Goal: Task Accomplishment & Management: Manage account settings

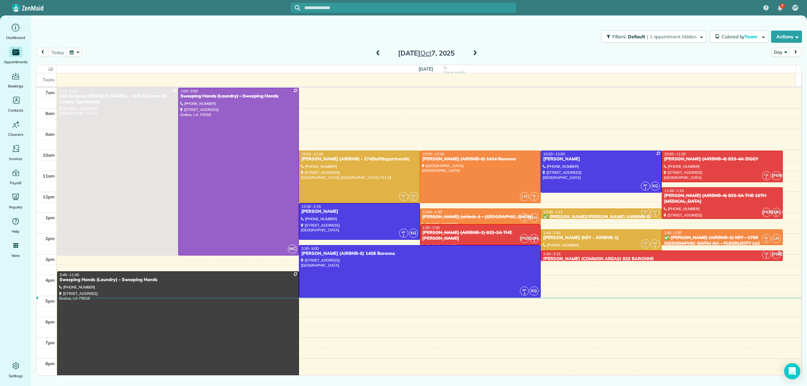
drag, startPoint x: 532, startPoint y: 63, endPoint x: 534, endPoint y: 70, distance: 6.9
click at [532, 63] on div "[DATE] Day [DATE] [DATE] View week 45.5 Man Hours 16 Appointments 0% Paid 88% A…" at bounding box center [419, 200] width 766 height 305
drag, startPoint x: 572, startPoint y: 162, endPoint x: 578, endPoint y: 162, distance: 6.1
click at [573, 162] on div "[PERSON_NAME]" at bounding box center [601, 159] width 117 height 6
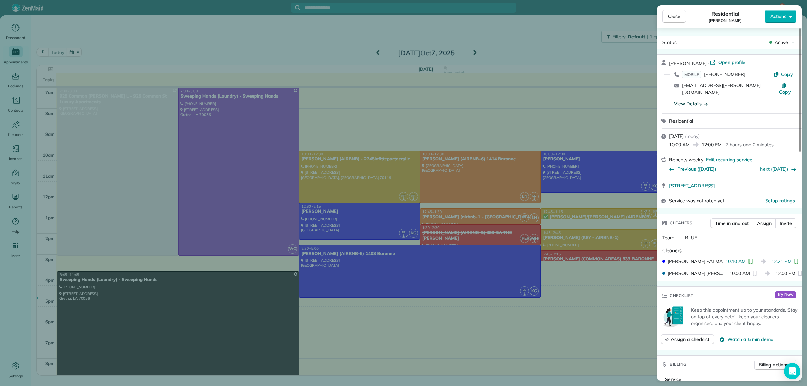
click at [697, 100] on div "View Details" at bounding box center [691, 103] width 34 height 7
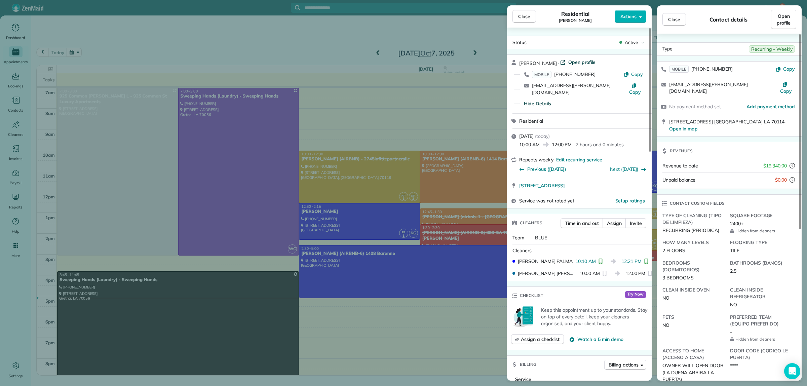
click at [594, 61] on span "Open profile" at bounding box center [581, 62] width 27 height 7
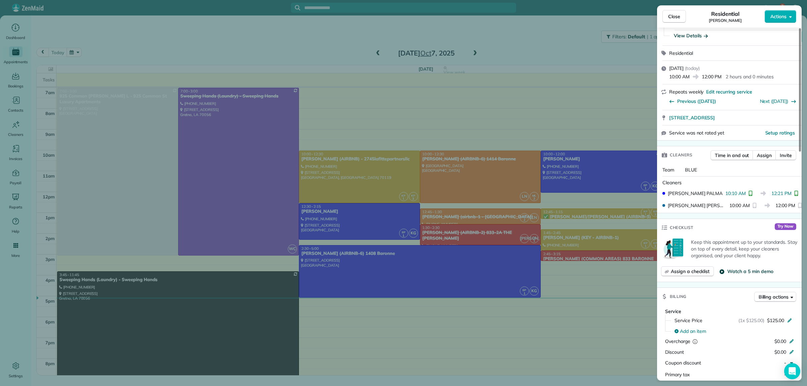
scroll to position [84, 0]
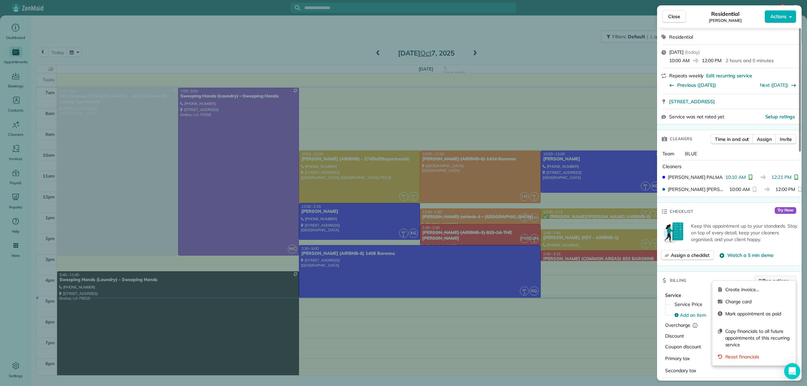
click at [771, 277] on span "Billing actions" at bounding box center [774, 280] width 30 height 7
click at [748, 302] on span "Charge card" at bounding box center [757, 301] width 65 height 7
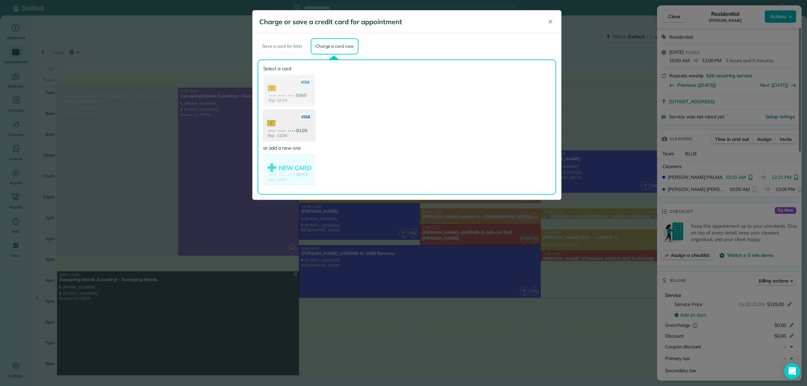
click at [285, 131] on use at bounding box center [289, 126] width 52 height 33
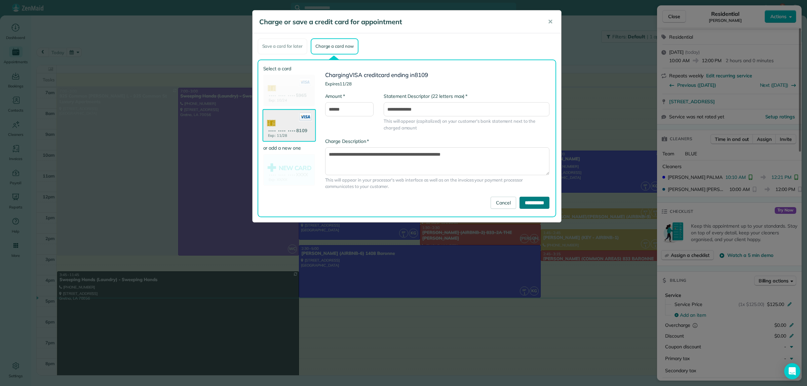
click at [540, 204] on input "**********" at bounding box center [535, 203] width 30 height 12
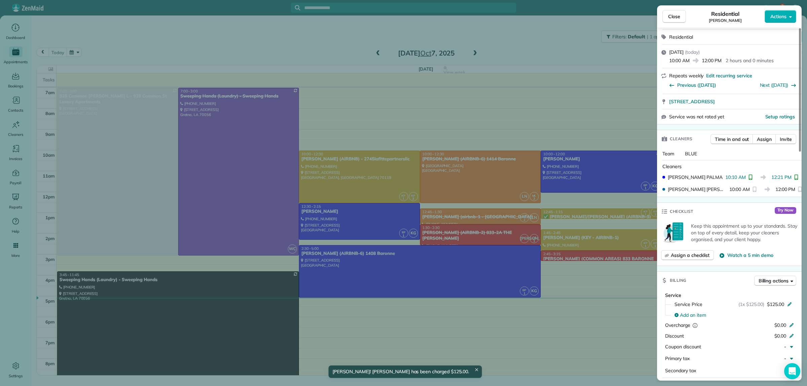
click at [554, 38] on div "Close Residential COURTENAY MILLER Actions Status Active COURTENAY MILLER · Ope…" at bounding box center [403, 193] width 807 height 386
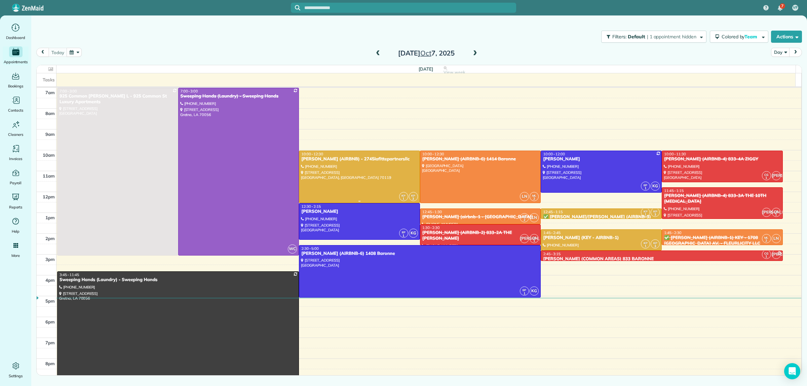
click at [399, 180] on div at bounding box center [359, 177] width 120 height 52
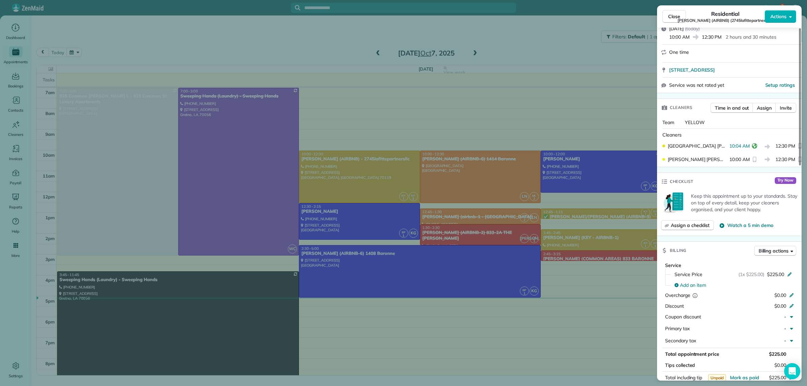
scroll to position [294, 0]
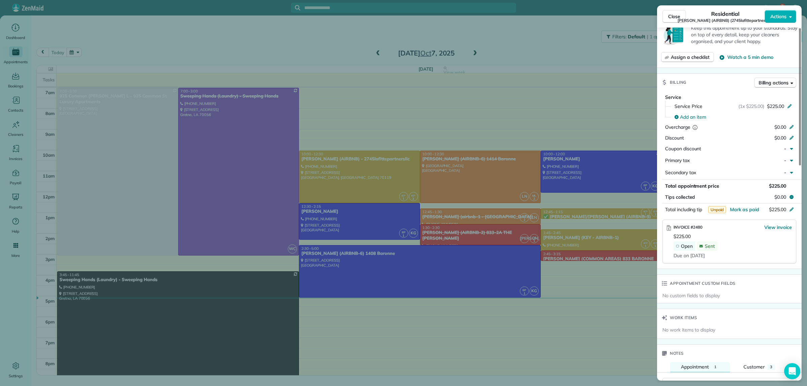
click at [552, 44] on div "Close Residential MICHAEL BRUBAKER (AIRBNB) (2745lafittepartnersllc) Actions St…" at bounding box center [403, 193] width 807 height 386
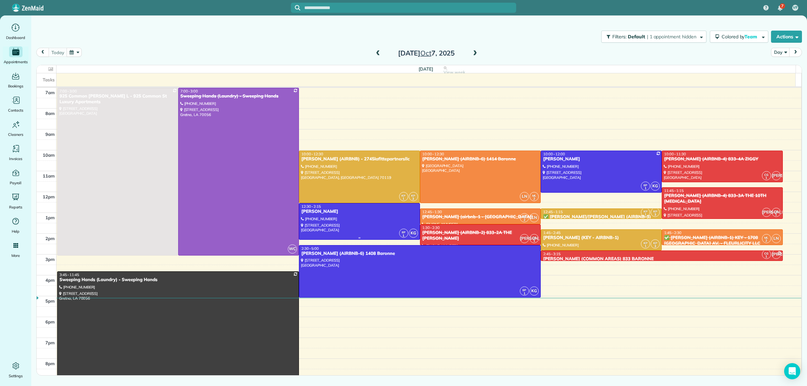
click at [349, 222] on div at bounding box center [359, 221] width 120 height 36
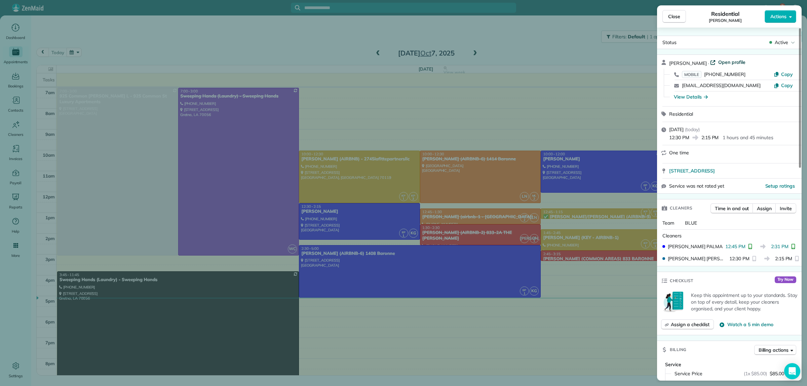
click at [746, 61] on span "Open profile" at bounding box center [731, 62] width 27 height 7
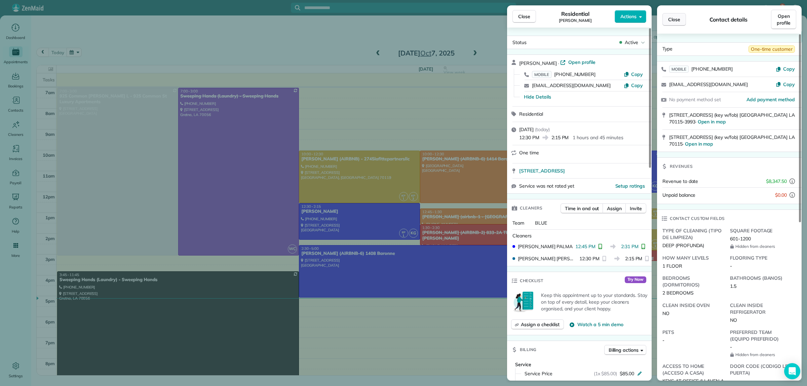
click at [681, 21] on button "Close" at bounding box center [675, 19] width 24 height 13
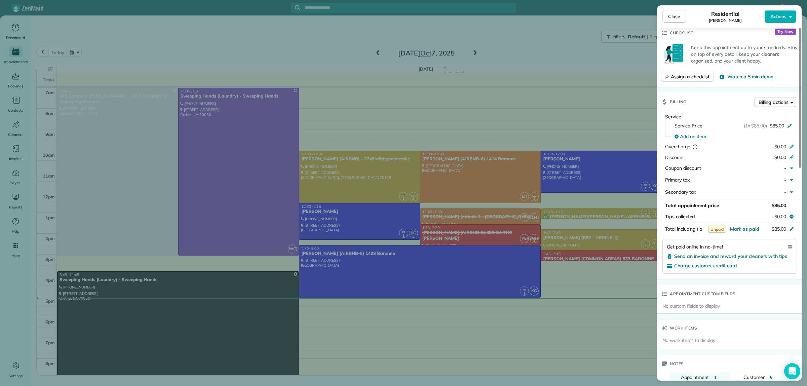
scroll to position [252, 0]
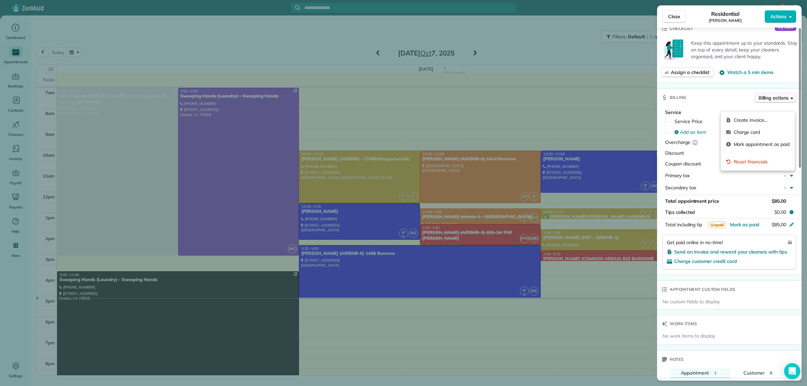
click at [773, 101] on span "Billing actions" at bounding box center [774, 97] width 30 height 7
click at [747, 131] on span "Charge card" at bounding box center [762, 132] width 56 height 7
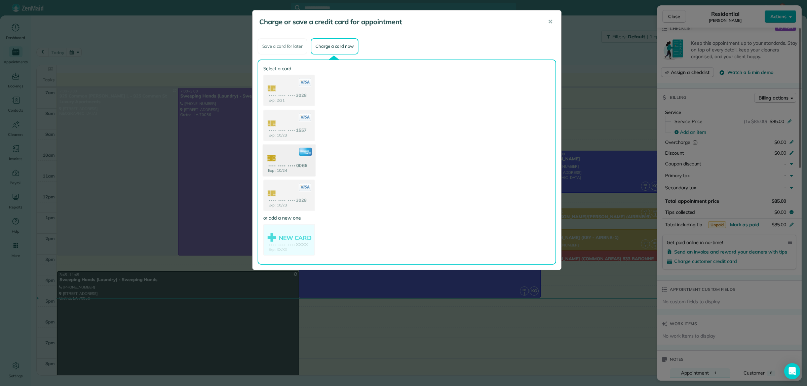
click at [288, 157] on use at bounding box center [289, 161] width 52 height 33
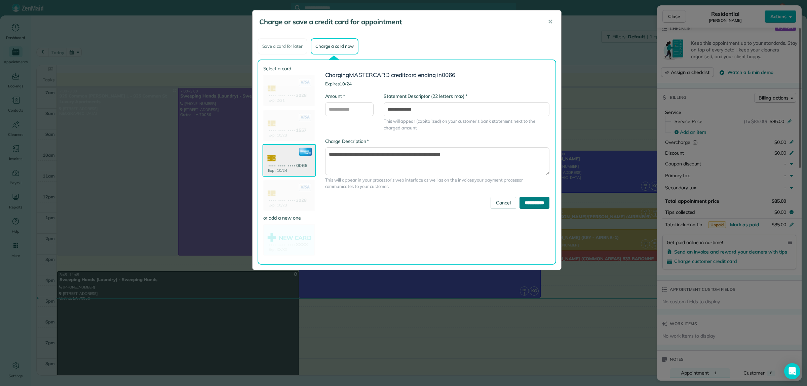
click at [526, 201] on input "**********" at bounding box center [535, 203] width 30 height 12
drag, startPoint x: 530, startPoint y: 203, endPoint x: 522, endPoint y: 198, distance: 9.5
click at [530, 203] on input "**********" at bounding box center [535, 203] width 30 height 12
click at [551, 24] on span "✕" at bounding box center [550, 22] width 5 height 8
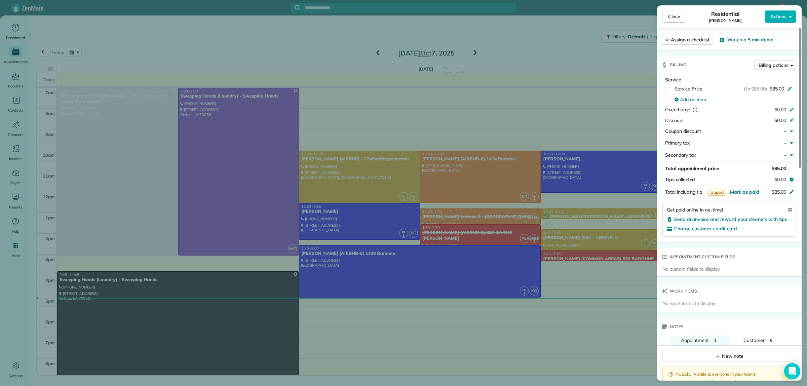
scroll to position [201, 0]
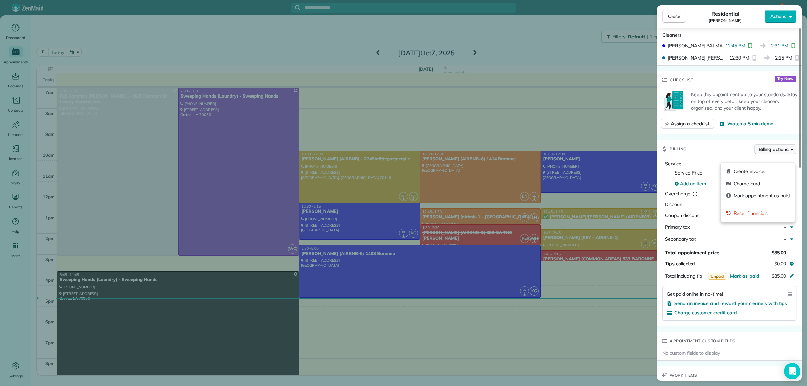
click at [766, 153] on span "Billing actions" at bounding box center [774, 149] width 30 height 7
click at [752, 187] on div "Charge card" at bounding box center [758, 184] width 69 height 12
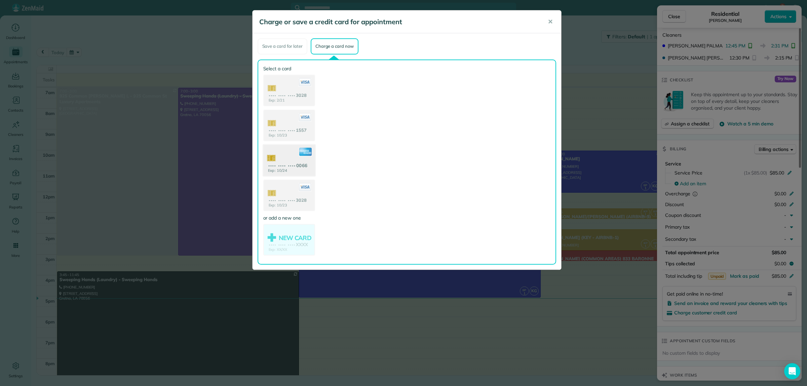
click at [285, 163] on use at bounding box center [289, 161] width 52 height 33
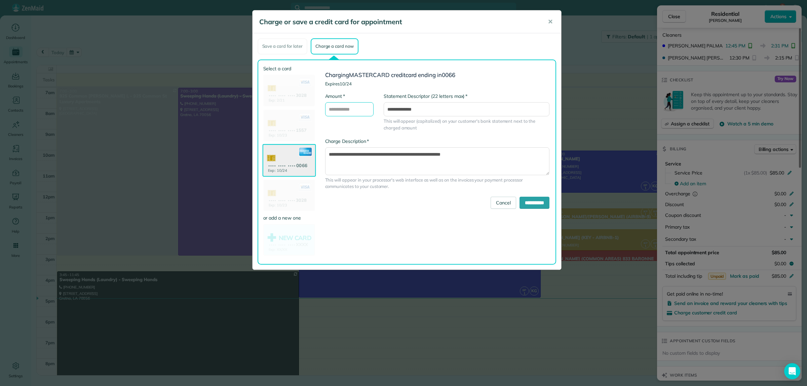
click at [350, 109] on input "* Amount" at bounding box center [349, 109] width 48 height 14
type input "**"
click at [363, 132] on div "**********" at bounding box center [437, 145] width 235 height 104
click at [328, 109] on input "**" at bounding box center [349, 109] width 48 height 14
click at [525, 202] on input "**********" at bounding box center [535, 203] width 30 height 12
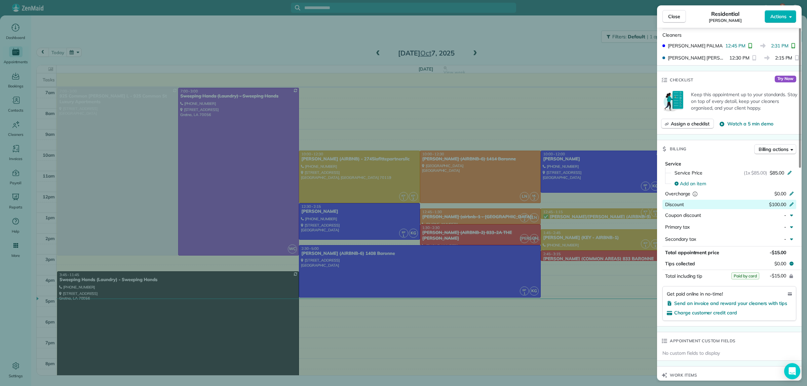
click at [786, 209] on div "$100.00" at bounding box center [756, 205] width 66 height 8
click at [763, 290] on div "Service Service Price (1x $85.00) $85.00 Add an item Overcharge $0.00 Discount …" at bounding box center [729, 242] width 145 height 168
click at [791, 206] on icon at bounding box center [791, 203] width 5 height 5
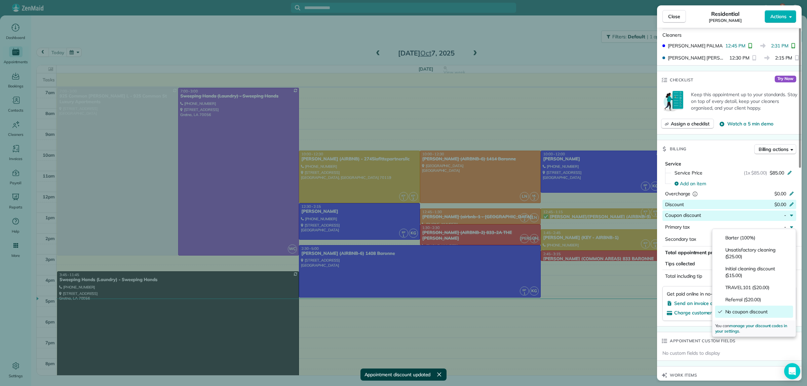
click at [720, 149] on div "Billing Billing actions" at bounding box center [729, 148] width 145 height 17
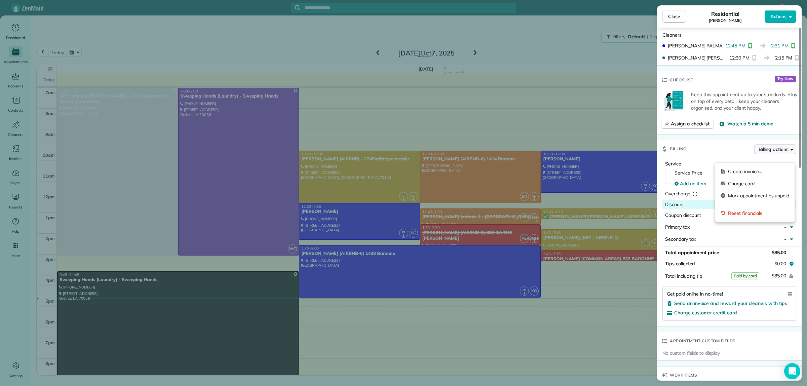
click at [769, 153] on span "Billing actions" at bounding box center [774, 149] width 30 height 7
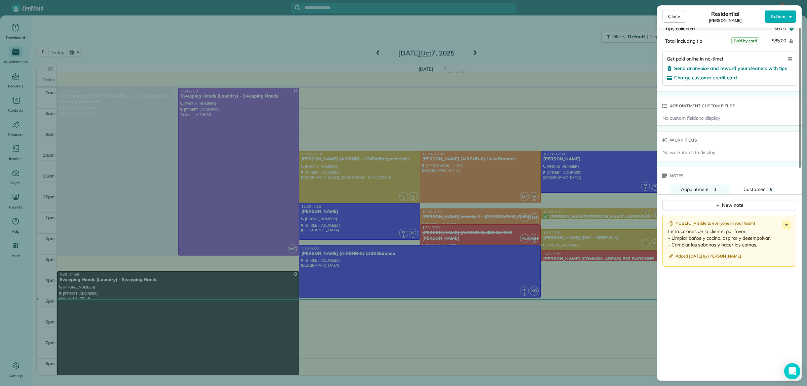
scroll to position [411, 0]
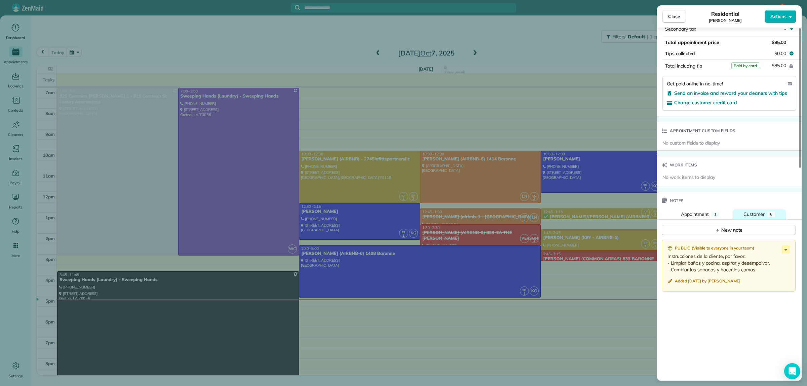
click at [751, 217] on span "Customer" at bounding box center [754, 214] width 21 height 6
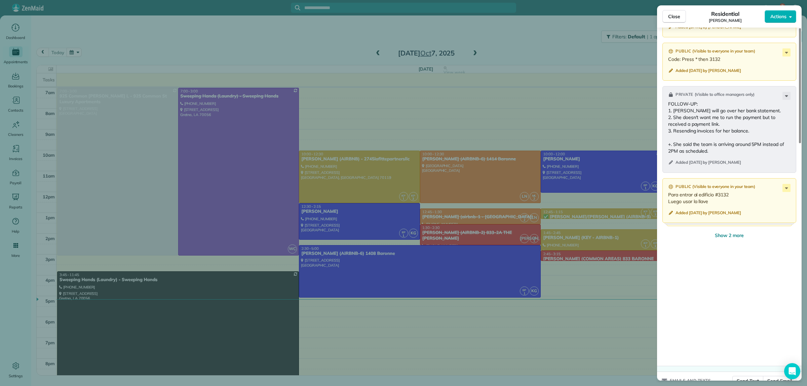
scroll to position [663, 0]
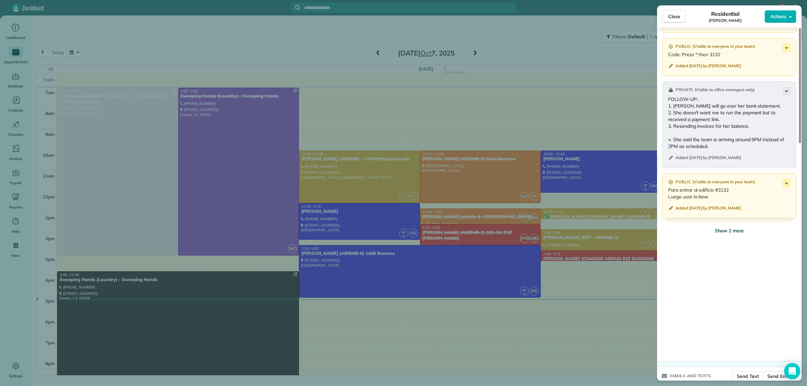
click at [733, 234] on span "Show 2 more" at bounding box center [729, 230] width 29 height 7
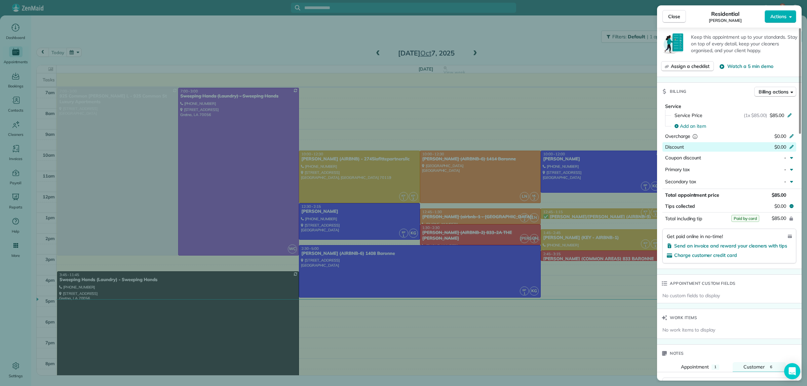
scroll to position [234, 0]
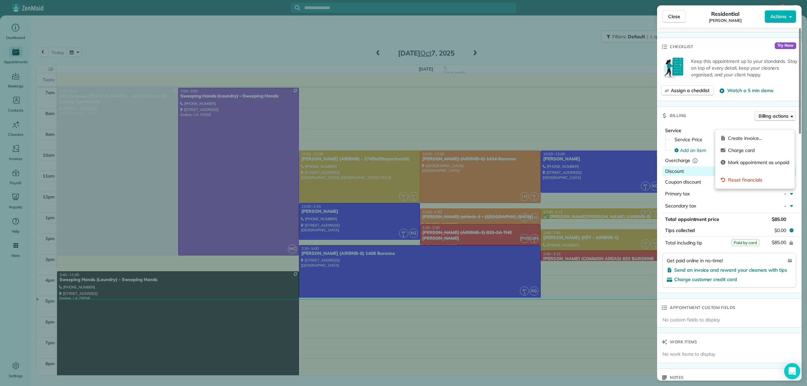
click at [775, 119] on span "Billing actions" at bounding box center [774, 116] width 30 height 7
click at [742, 152] on span "Charge card" at bounding box center [758, 150] width 61 height 7
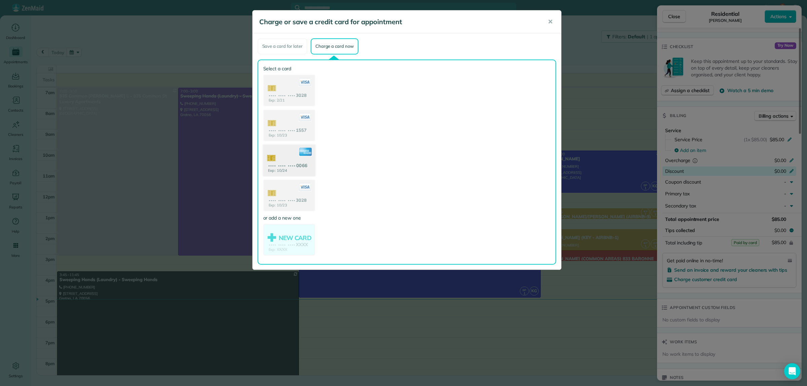
click at [280, 159] on use at bounding box center [289, 161] width 52 height 33
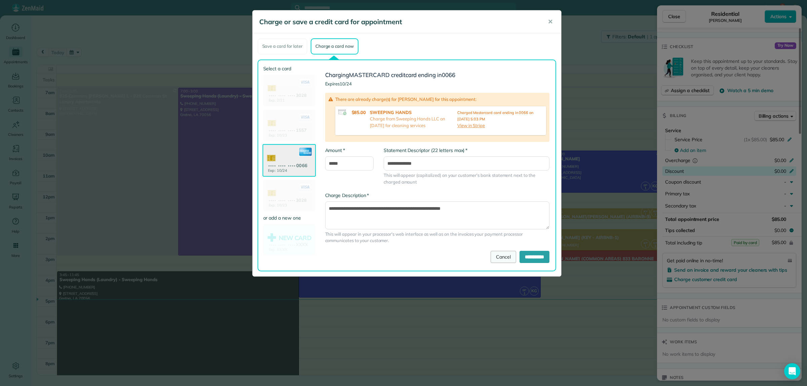
click at [493, 257] on link "Cancel" at bounding box center [504, 257] width 26 height 12
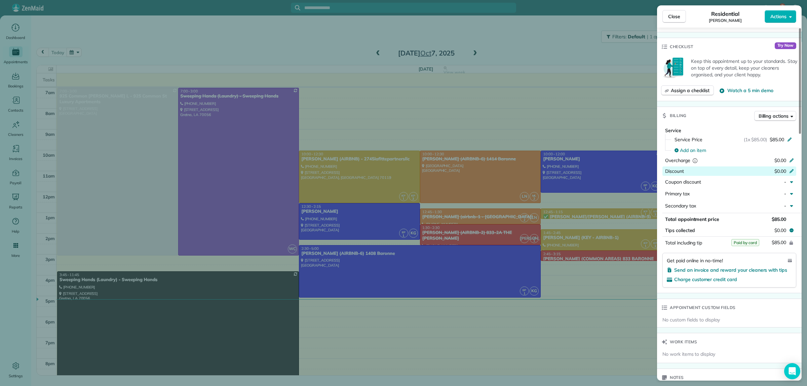
click at [583, 51] on div "Close Residential ELIZABETH WIDERQUIST Actions Status Active ELIZABETH WIDERQUI…" at bounding box center [403, 193] width 807 height 386
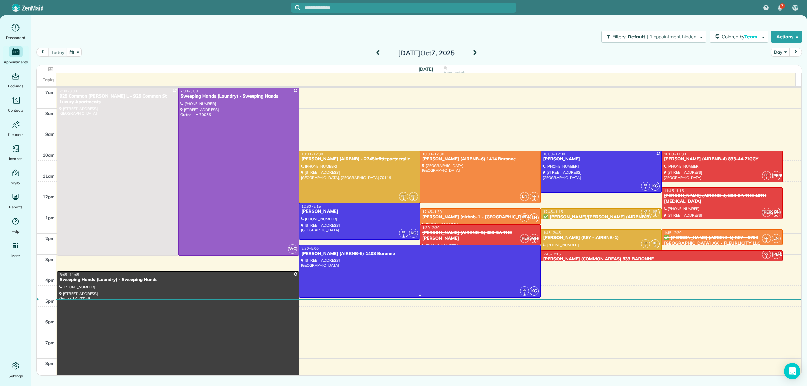
click at [413, 271] on div at bounding box center [419, 271] width 241 height 52
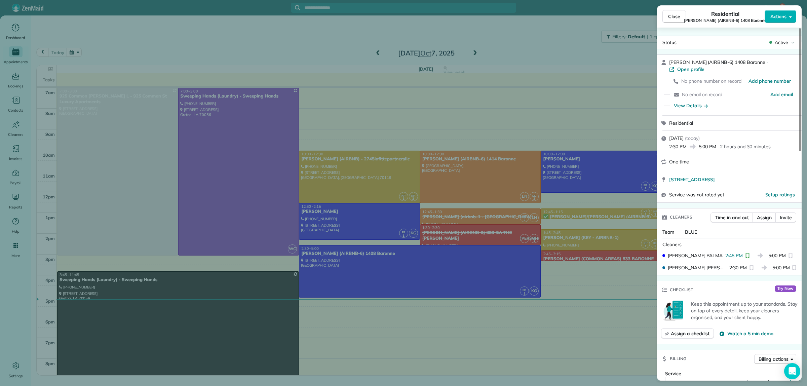
click at [556, 36] on div "Close Residential NICK BRUNO (AIRBNB-6) 1408 Baronne Actions Status Active NICK…" at bounding box center [403, 193] width 807 height 386
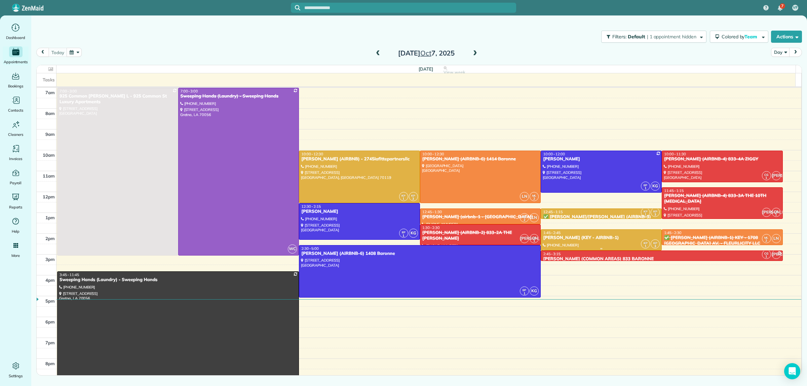
click at [582, 239] on div "DEIDRA WILLIAMS (KEY - AIRBNB-1)" at bounding box center [601, 238] width 117 height 6
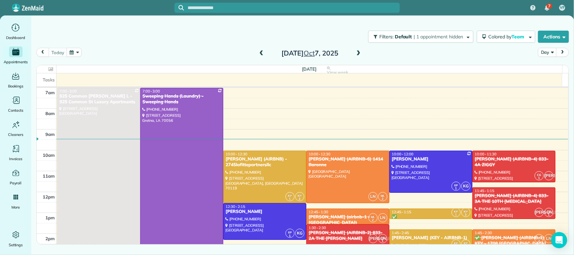
click at [176, 43] on div "Filters: Default | 1 appointment hidden Colored by Team Color by Cleaner Color …" at bounding box center [302, 37] width 543 height 22
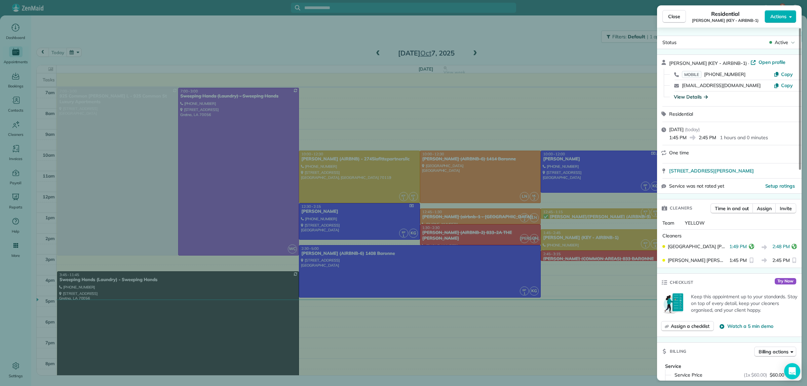
click at [693, 95] on div "View Details" at bounding box center [691, 96] width 34 height 7
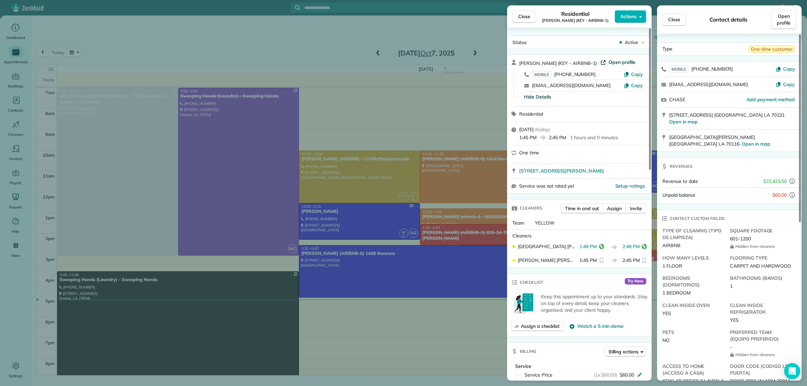
click at [627, 61] on span "Open profile" at bounding box center [622, 62] width 27 height 7
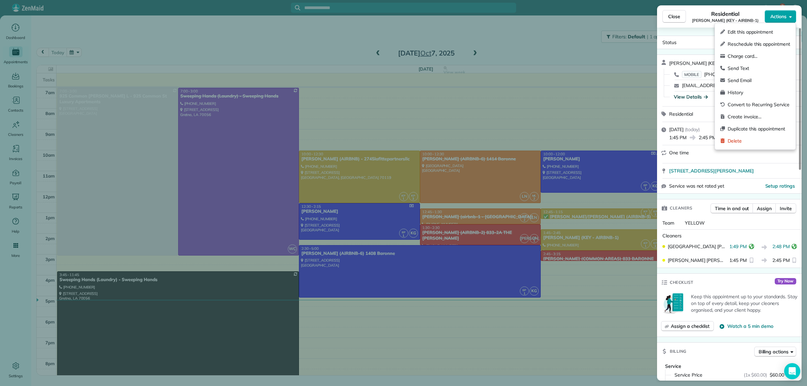
click at [785, 14] on span "Actions" at bounding box center [778, 16] width 16 height 7
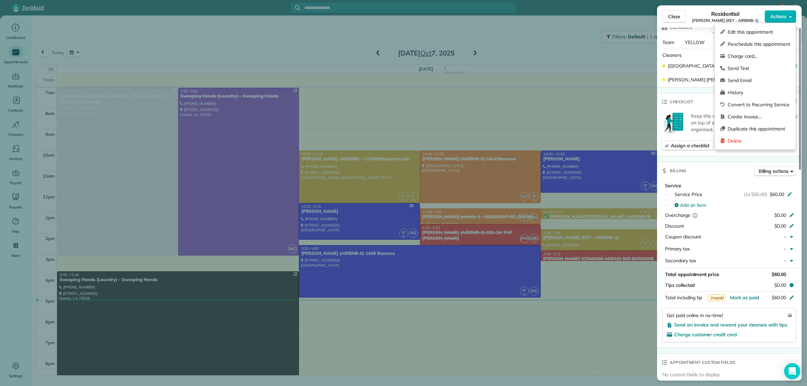
scroll to position [252, 0]
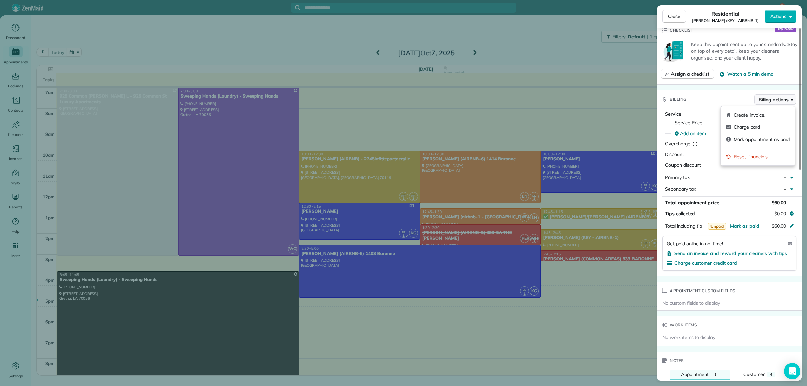
click at [769, 100] on span "Billing actions" at bounding box center [774, 99] width 30 height 7
click at [760, 127] on span "Charge card" at bounding box center [762, 127] width 56 height 7
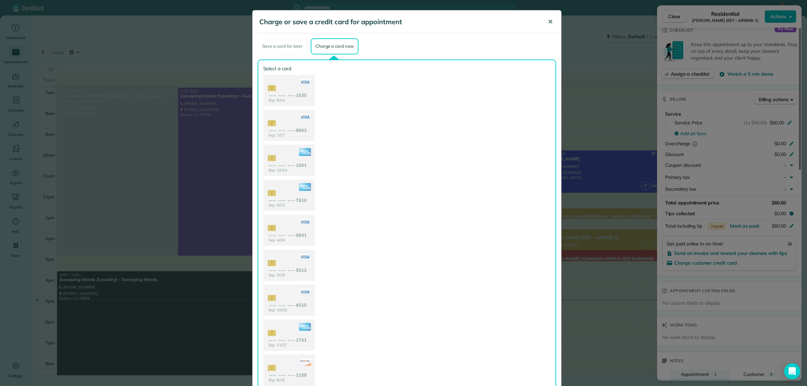
click at [548, 19] on span "✕" at bounding box center [550, 22] width 5 height 8
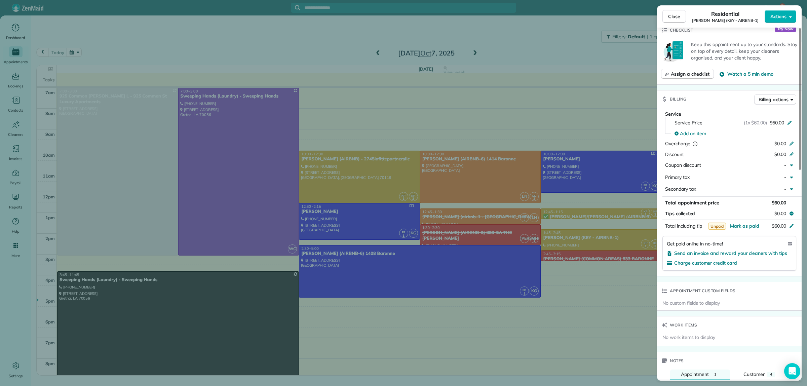
scroll to position [0, 0]
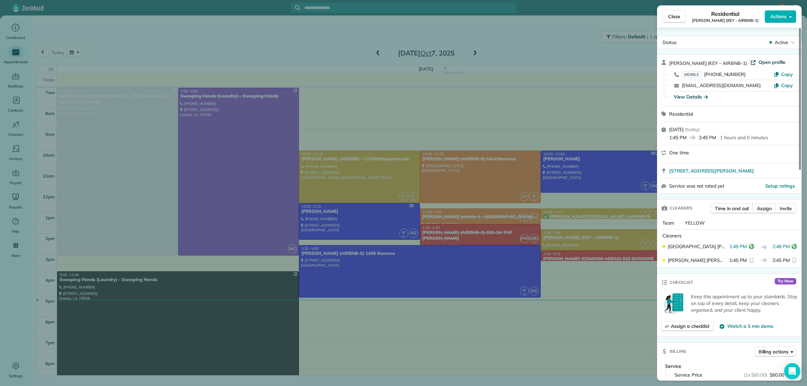
click at [772, 62] on span "Open profile" at bounding box center [772, 62] width 27 height 7
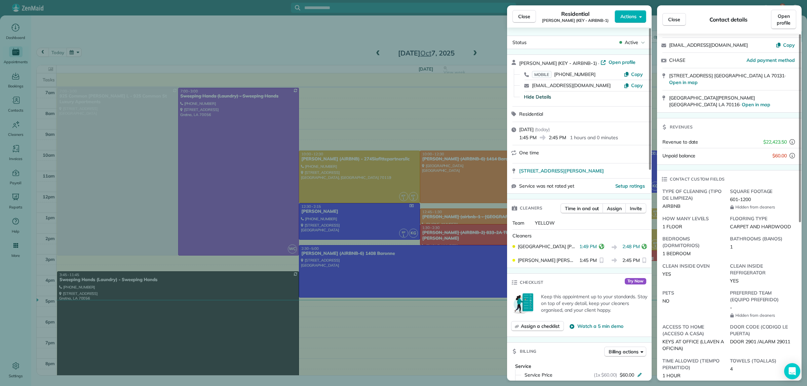
scroll to position [291, 0]
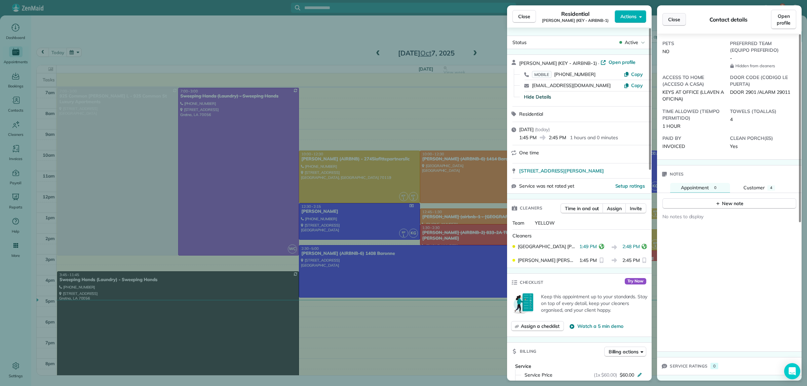
click at [683, 17] on button "Close" at bounding box center [675, 19] width 24 height 13
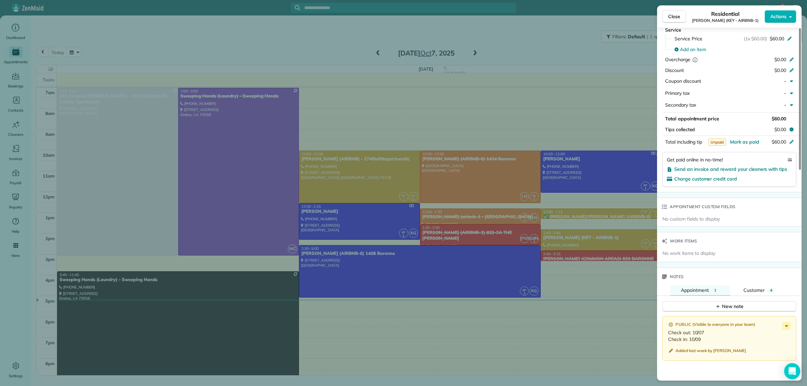
scroll to position [504, 0]
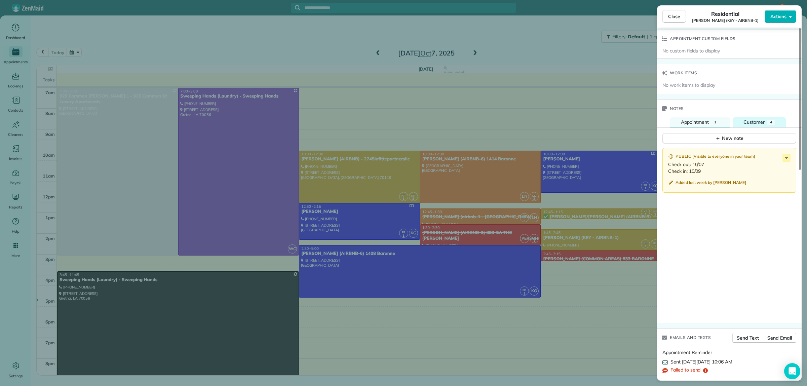
click at [763, 124] on span "Customer" at bounding box center [754, 122] width 21 height 6
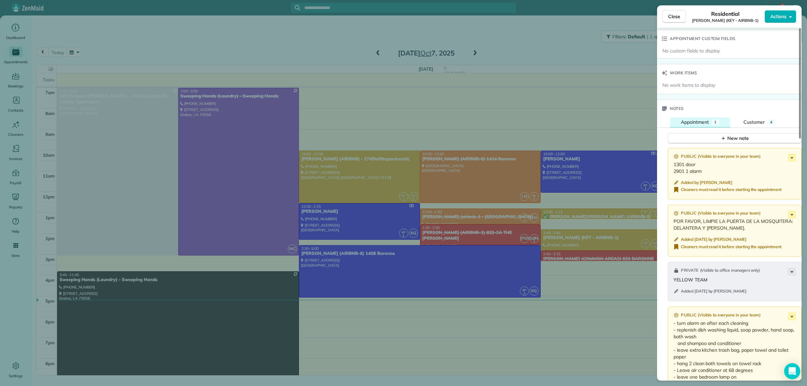
click at [707, 125] on span "Appointment" at bounding box center [695, 122] width 28 height 6
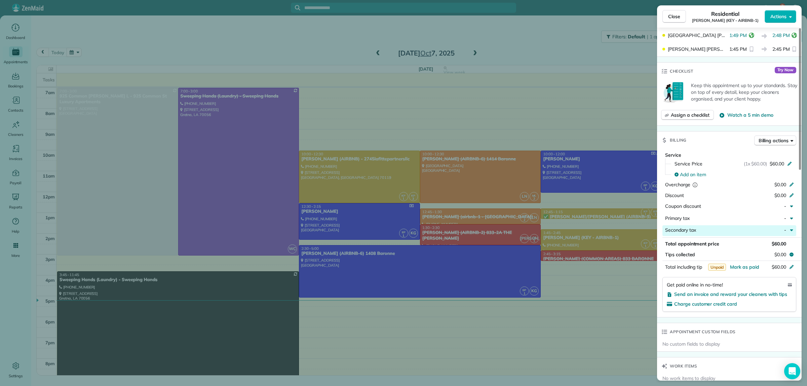
scroll to position [126, 0]
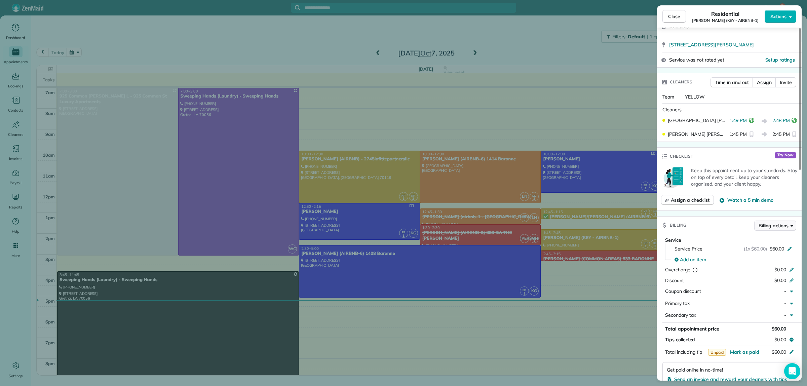
click at [762, 226] on span "Billing actions" at bounding box center [774, 225] width 30 height 7
click at [738, 254] on span "Charge card" at bounding box center [762, 253] width 56 height 7
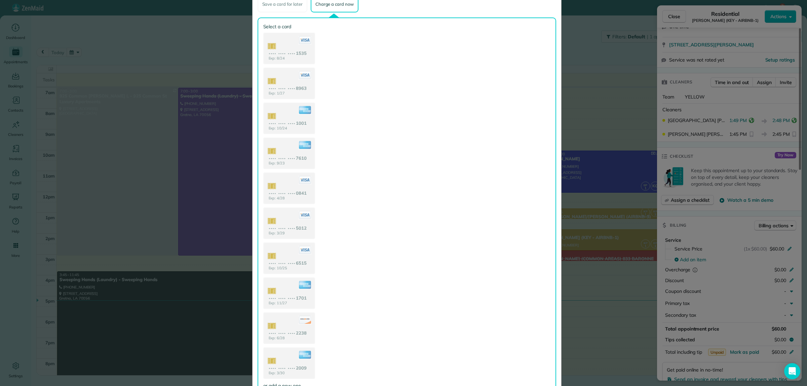
scroll to position [103, 0]
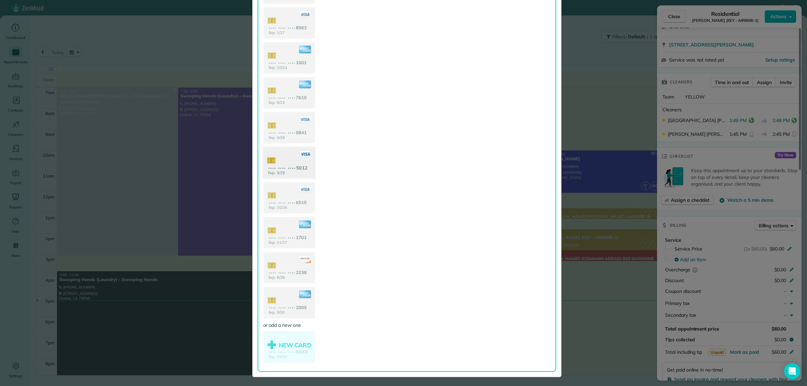
click at [273, 160] on use at bounding box center [289, 163] width 52 height 33
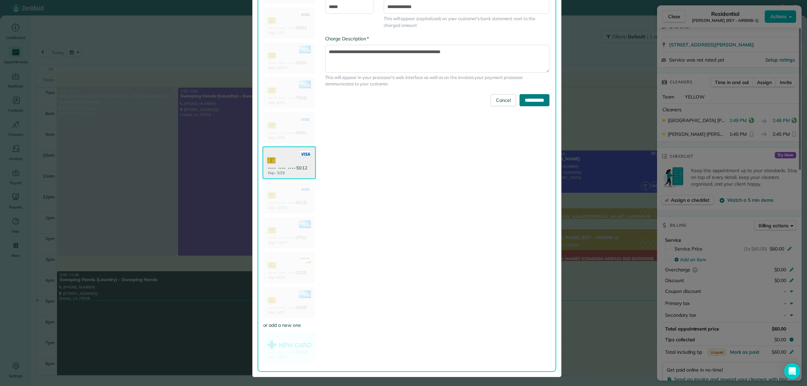
click at [524, 96] on input "**********" at bounding box center [535, 100] width 30 height 12
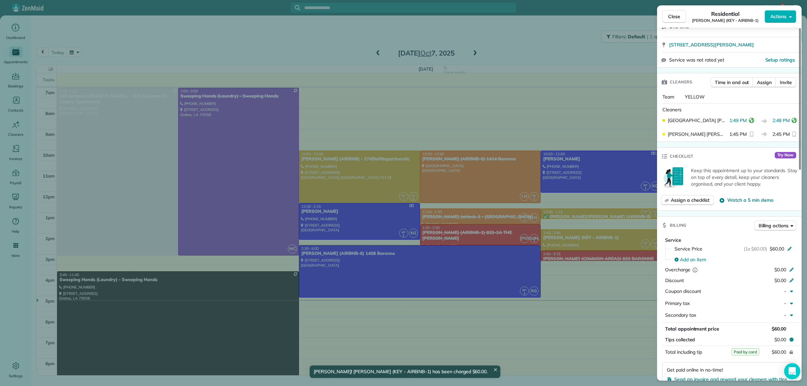
click at [559, 46] on div "Close Residential DEIDRA WILLIAMS (KEY - AIRBNB-1) Actions Status Active DEIDRA…" at bounding box center [403, 193] width 807 height 386
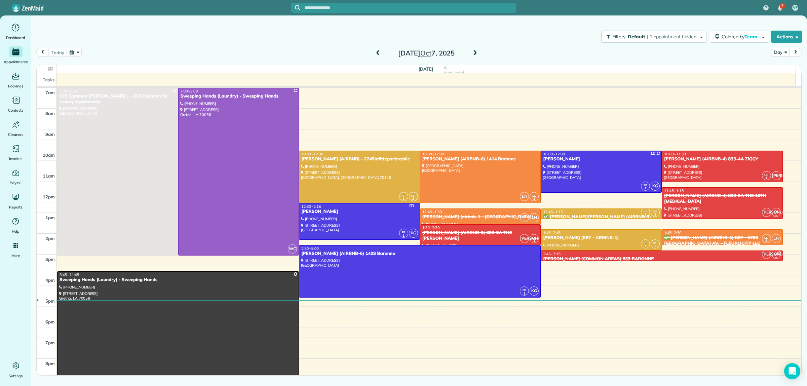
click at [678, 238] on div "✅ NELSON RICHARD (AIRBNB-1) KEY - 1708 POLAND AV. - FLEURLICITY LLC" at bounding box center [722, 240] width 117 height 11
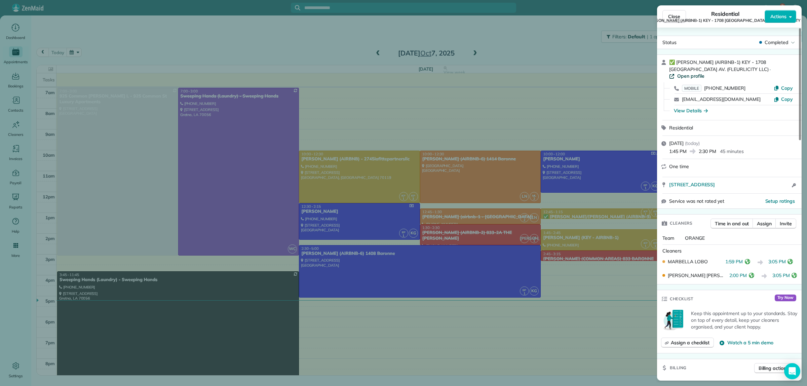
click at [705, 73] on span "Open profile" at bounding box center [690, 76] width 27 height 7
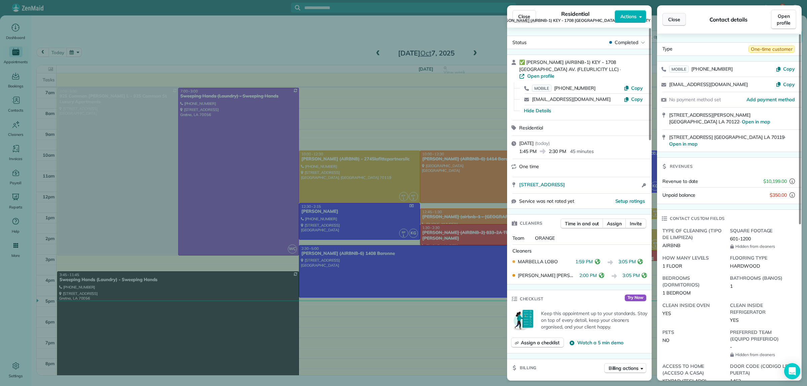
click at [675, 23] on span "Close" at bounding box center [674, 19] width 12 height 7
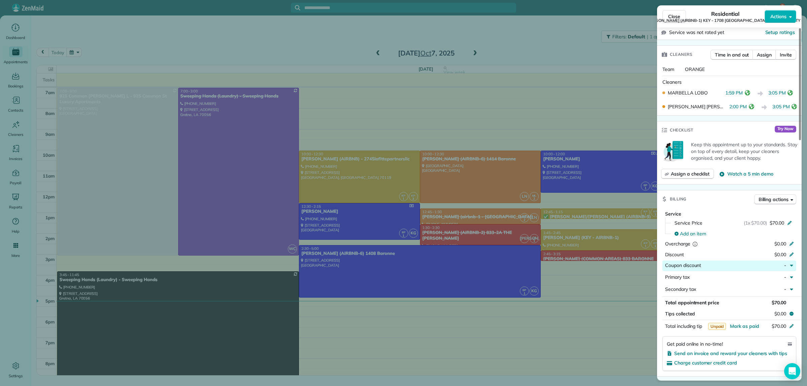
scroll to position [168, 0]
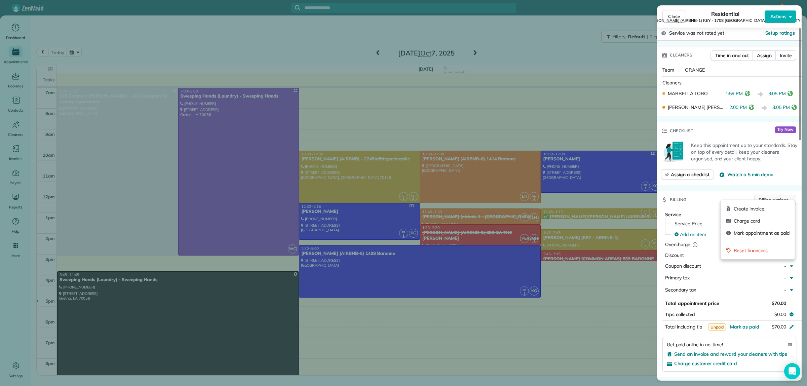
click at [769, 197] on span "Billing actions" at bounding box center [774, 200] width 30 height 7
click at [745, 210] on span "Create invoice…" at bounding box center [762, 208] width 56 height 7
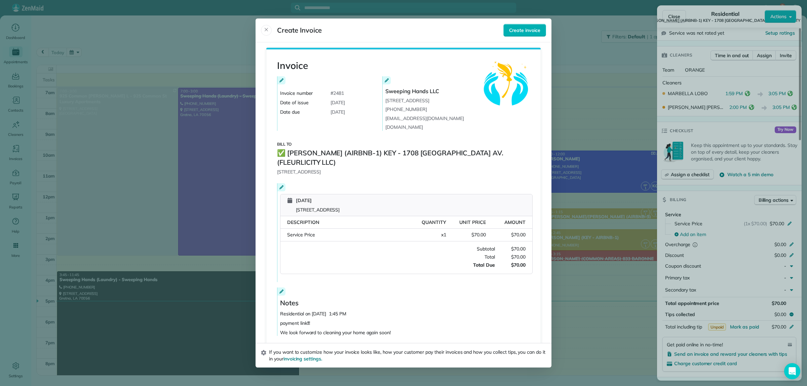
click at [638, 84] on div at bounding box center [403, 193] width 807 height 386
click at [532, 28] on span "Create invoice" at bounding box center [524, 30] width 31 height 7
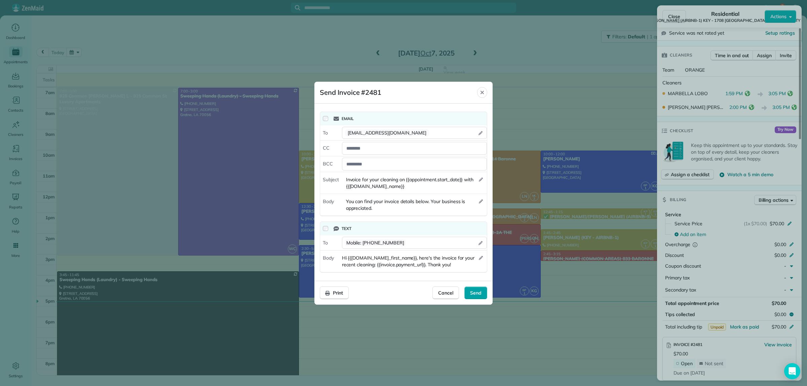
click at [481, 295] on span "Send" at bounding box center [475, 293] width 11 height 7
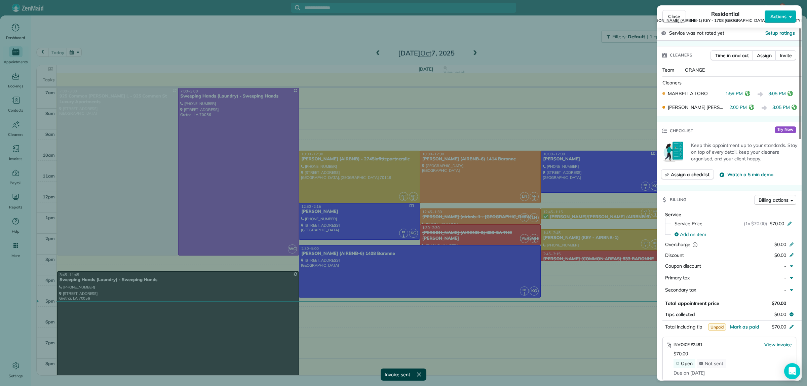
click at [534, 41] on div "Close Residential ✅ NELSON RICHARD (AIRBNB-1) KEY - 1708 POLAND AV. (FLEURLICIT…" at bounding box center [403, 193] width 807 height 386
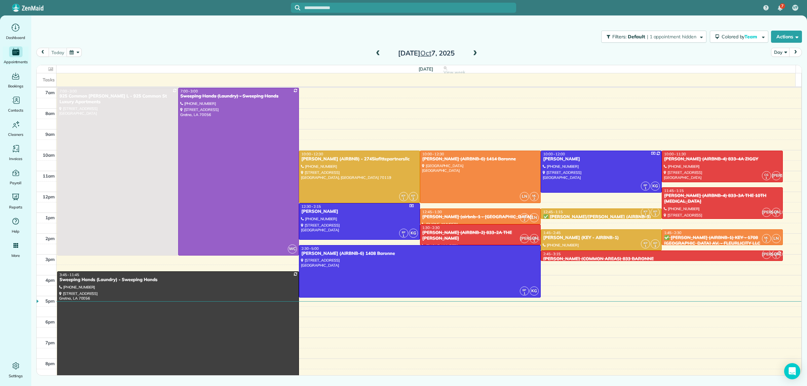
click at [626, 214] on div "12:45 - 1:15" at bounding box center [601, 212] width 117 height 5
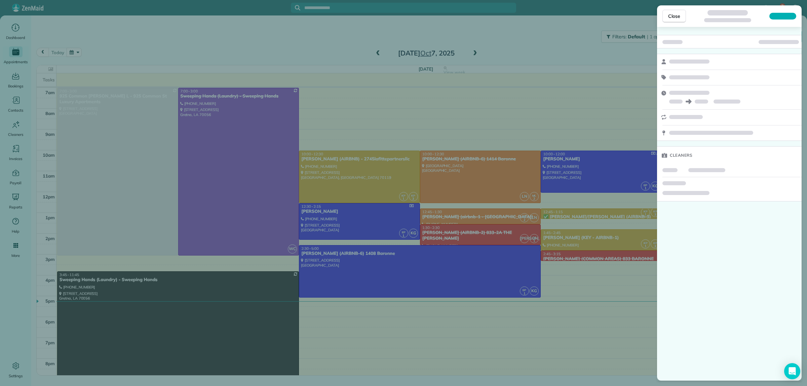
click at [543, 49] on div "Close Cleaners" at bounding box center [403, 193] width 807 height 386
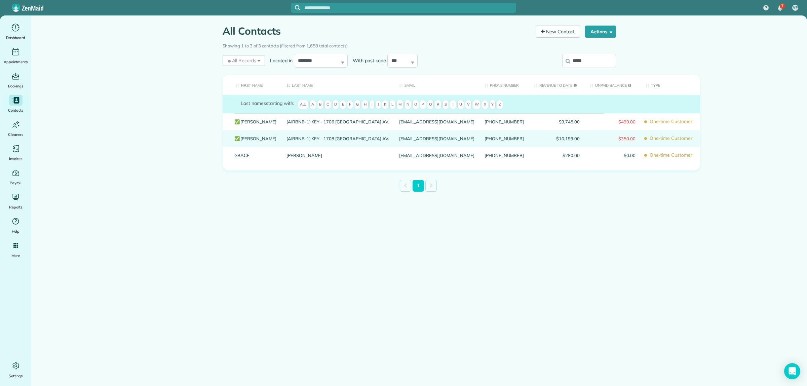
type input "*****"
click at [289, 141] on div "(AIRBNB-1) KEY - 1708 POLAND AV." at bounding box center [337, 138] width 113 height 17
click at [275, 139] on link "✅ NELSON RICHARD" at bounding box center [255, 138] width 42 height 5
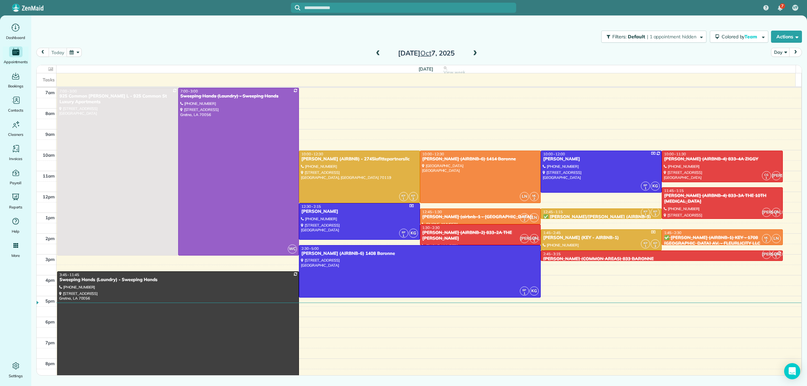
click at [509, 50] on div "[DATE] Day [DATE]" at bounding box center [419, 54] width 766 height 13
click at [15, 100] on icon "Main" at bounding box center [16, 100] width 10 height 10
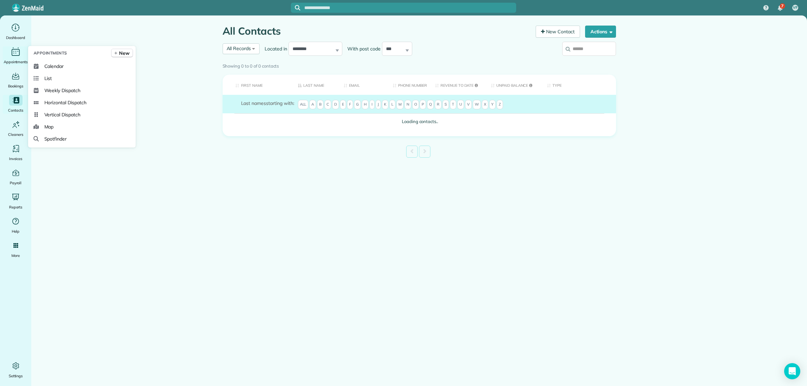
click at [52, 67] on span "Calendar" at bounding box center [54, 66] width 20 height 7
click at [59, 66] on span "Calendar" at bounding box center [54, 66] width 20 height 7
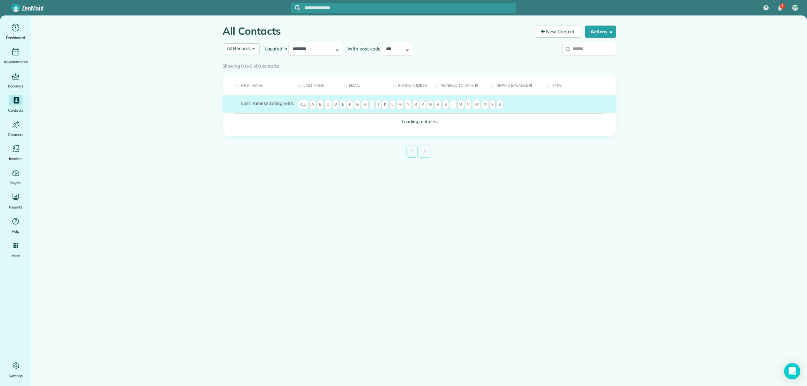
click at [606, 60] on div "Showing 0 to 0 of 0 contacts" at bounding box center [419, 64] width 393 height 9
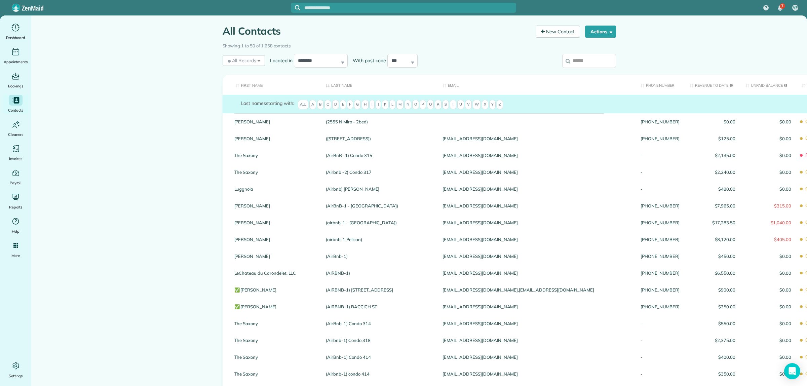
click at [577, 59] on input "search" at bounding box center [589, 61] width 54 height 14
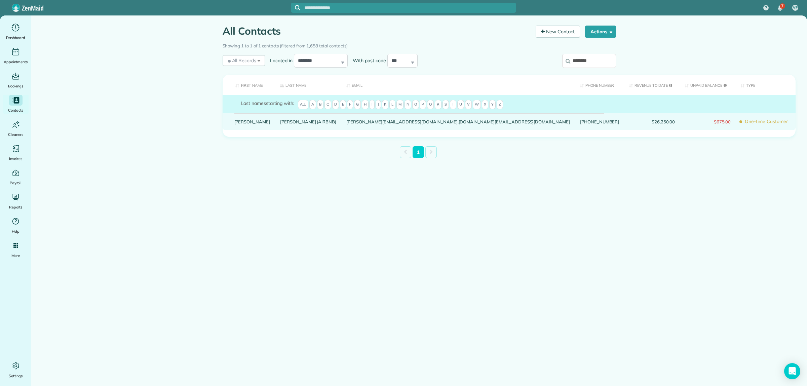
type input "********"
click at [245, 124] on link "[PERSON_NAME]" at bounding box center [252, 121] width 36 height 5
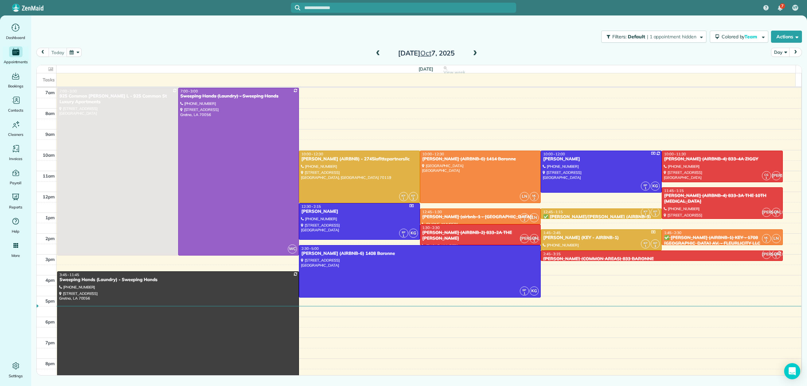
click at [261, 40] on div "Filters: Default | 1 appointment hidden Colored by Team Color by Cleaner Color …" at bounding box center [419, 37] width 776 height 22
click at [382, 54] on span at bounding box center [377, 53] width 7 height 6
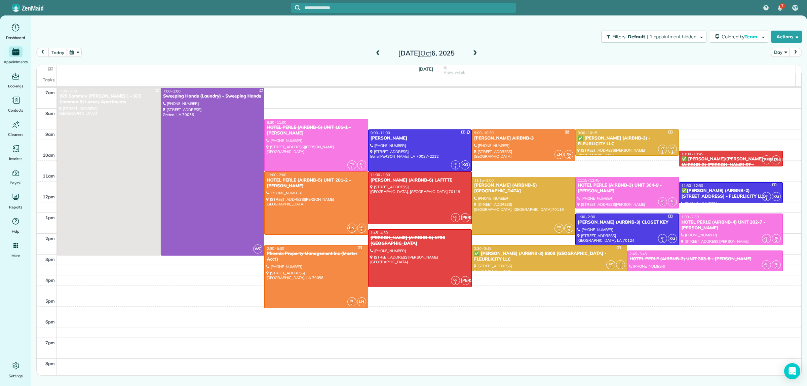
click at [474, 53] on span at bounding box center [474, 53] width 7 height 6
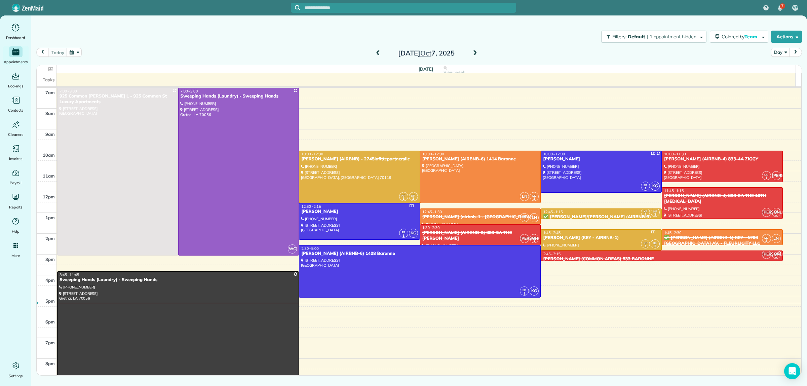
click at [473, 53] on span at bounding box center [474, 53] width 7 height 6
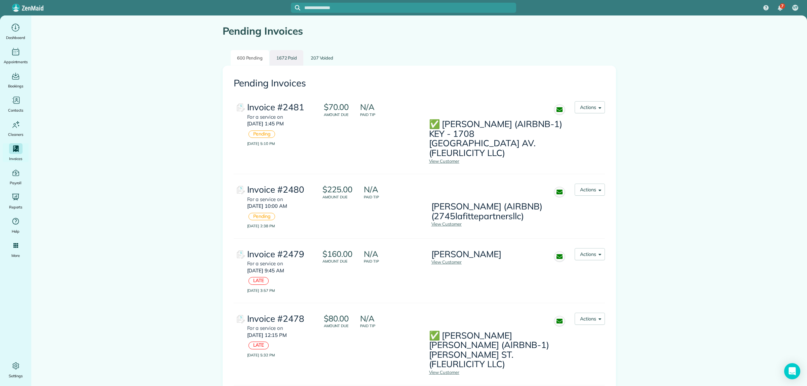
click at [289, 55] on link "1672 Paid" at bounding box center [287, 58] width 34 height 16
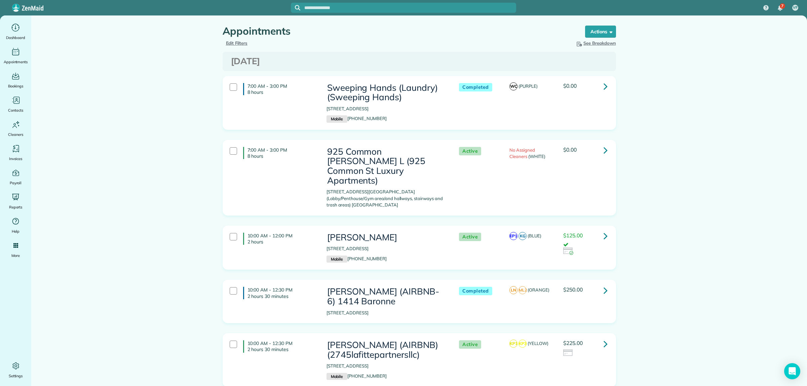
click at [240, 41] on span "Edit Filters" at bounding box center [237, 42] width 22 height 5
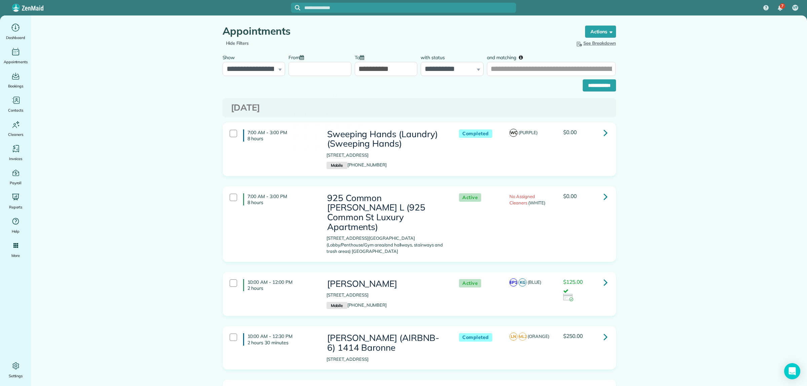
click at [308, 68] on input "From" at bounding box center [320, 69] width 63 height 14
click at [294, 85] on link "Prev" at bounding box center [295, 84] width 18 height 17
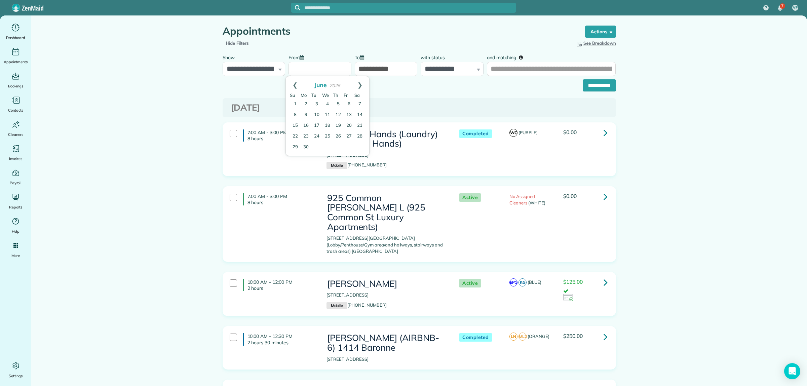
click at [294, 85] on link "Prev" at bounding box center [295, 84] width 18 height 17
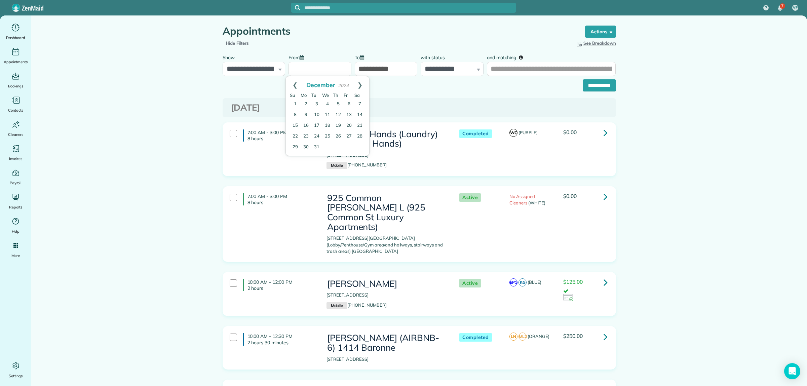
click at [294, 85] on link "Prev" at bounding box center [295, 84] width 18 height 17
click at [293, 82] on link "Prev" at bounding box center [295, 84] width 18 height 17
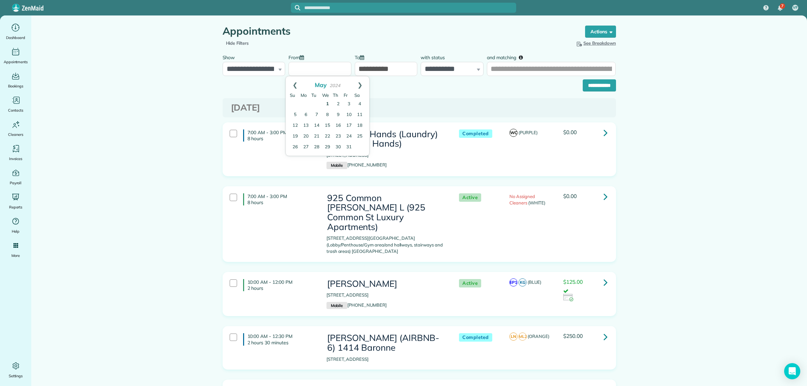
click at [326, 104] on link "1" at bounding box center [327, 104] width 11 height 11
type input "**********"
click at [504, 68] on input "and matching" at bounding box center [551, 69] width 129 height 14
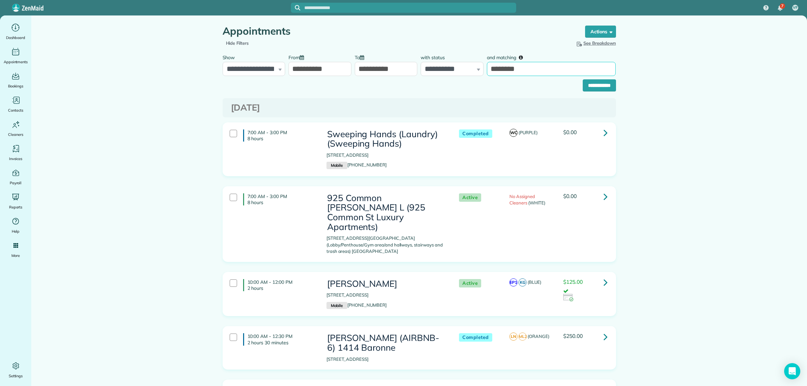
type input "********"
click at [465, 69] on select "**********" at bounding box center [452, 69] width 63 height 14
click at [466, 69] on select "**********" at bounding box center [452, 69] width 63 height 14
click at [527, 70] on input "********" at bounding box center [551, 69] width 129 height 14
click at [583, 79] on input "**********" at bounding box center [599, 85] width 33 height 12
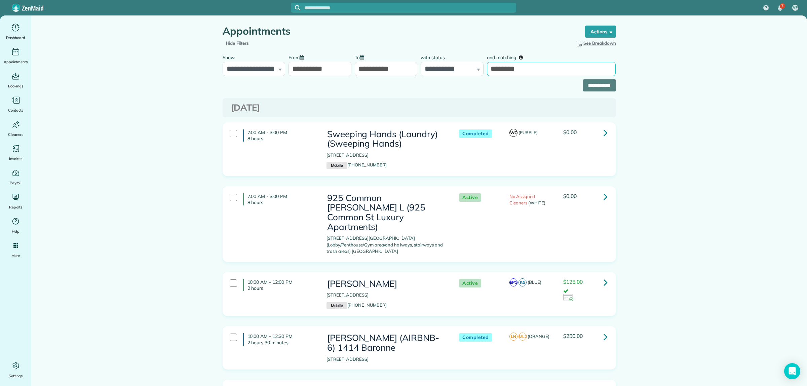
click at [522, 66] on input "********" at bounding box center [551, 69] width 129 height 14
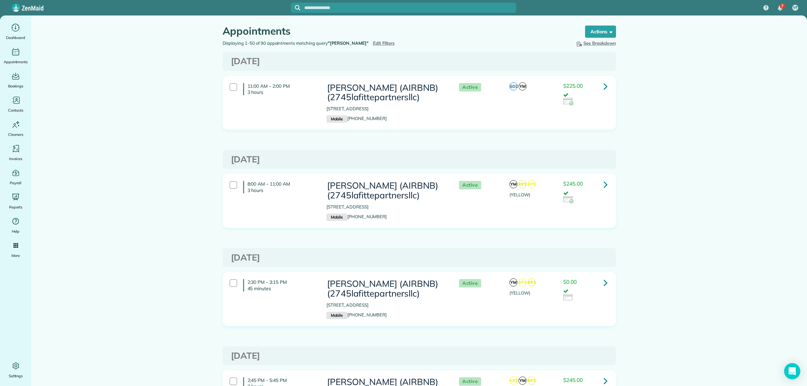
click at [373, 43] on span "Edit Filters" at bounding box center [384, 42] width 22 height 5
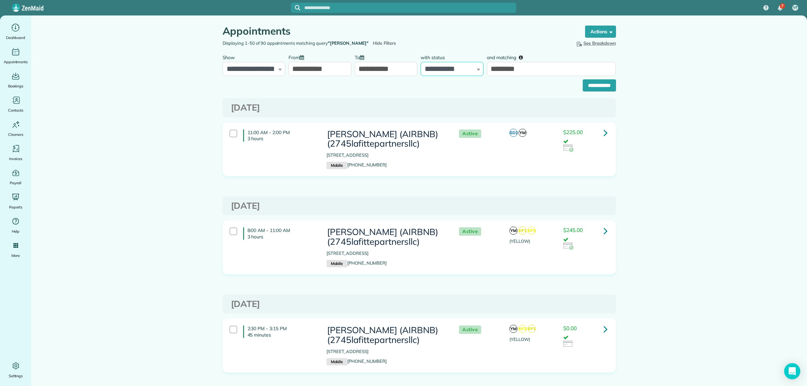
click at [442, 72] on select "**********" at bounding box center [452, 69] width 63 height 14
click at [428, 65] on select "**********" at bounding box center [452, 69] width 63 height 14
click at [251, 66] on select "**********" at bounding box center [254, 69] width 63 height 14
select select "**********"
click at [223, 62] on select "**********" at bounding box center [254, 69] width 63 height 14
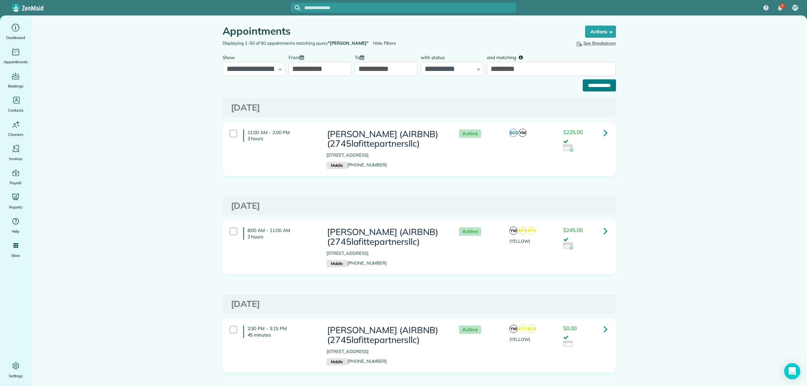
click at [600, 83] on input "**********" at bounding box center [599, 85] width 33 height 12
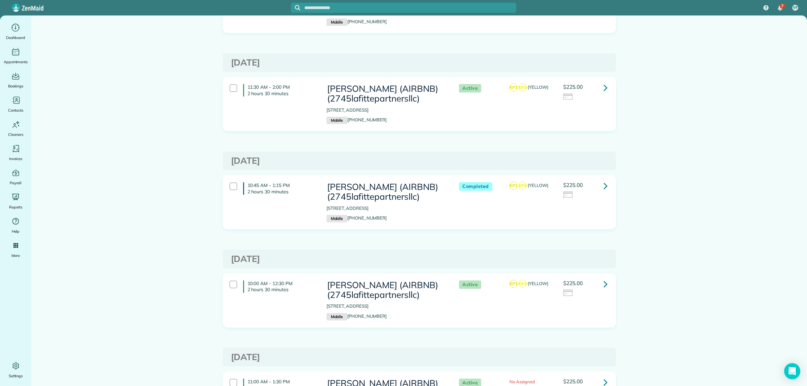
scroll to position [93, 0]
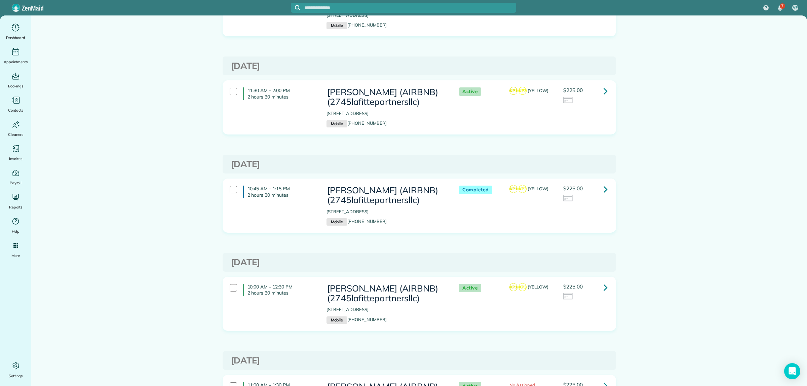
click at [604, 97] on icon at bounding box center [606, 91] width 4 height 12
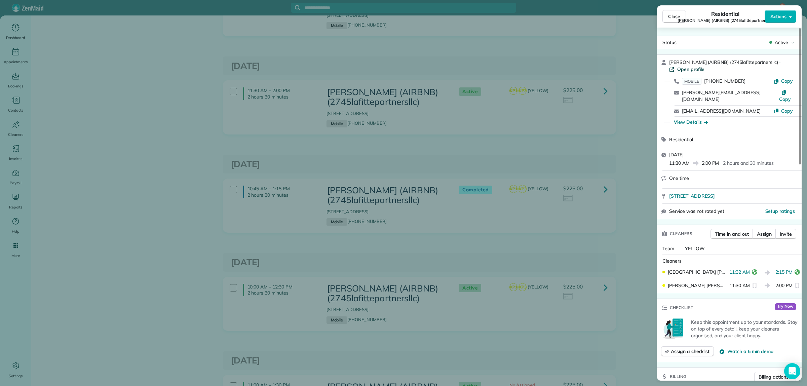
click at [696, 70] on span "Open profile" at bounding box center [690, 69] width 27 height 7
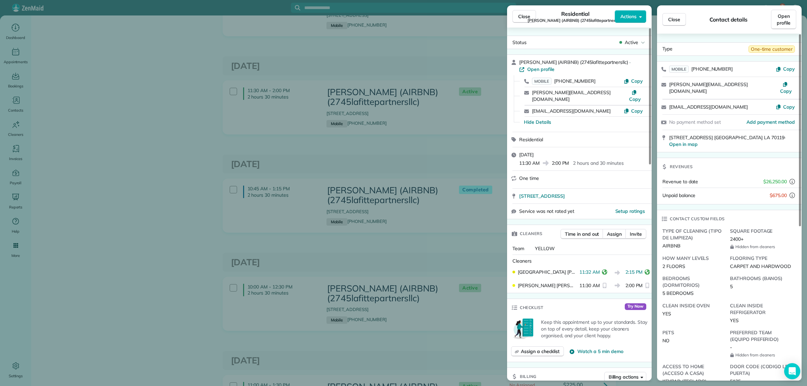
click at [215, 61] on div "Close Residential MICHAEL BRUBAKER (AIRBNB) (2745lafittepartnersllc) Actions St…" at bounding box center [403, 193] width 807 height 386
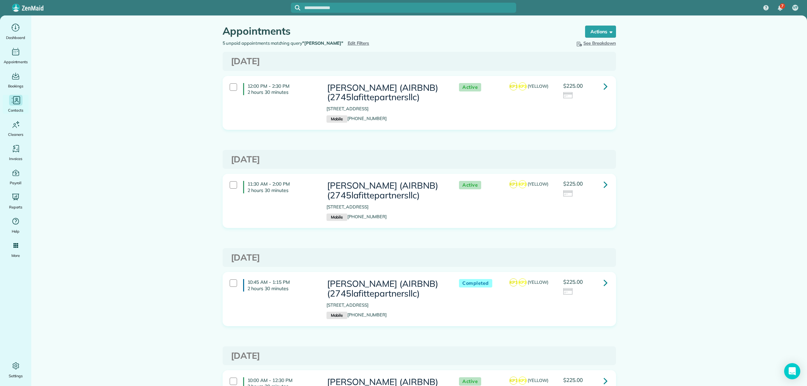
click at [18, 104] on icon "Main" at bounding box center [16, 100] width 10 height 10
